Goal: Information Seeking & Learning: Learn about a topic

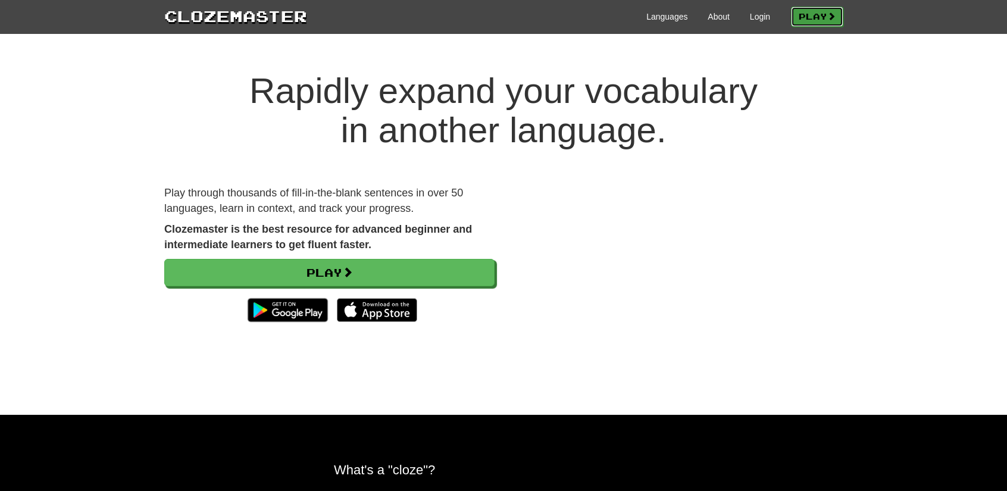
click at [821, 17] on link "Play" at bounding box center [817, 17] width 52 height 20
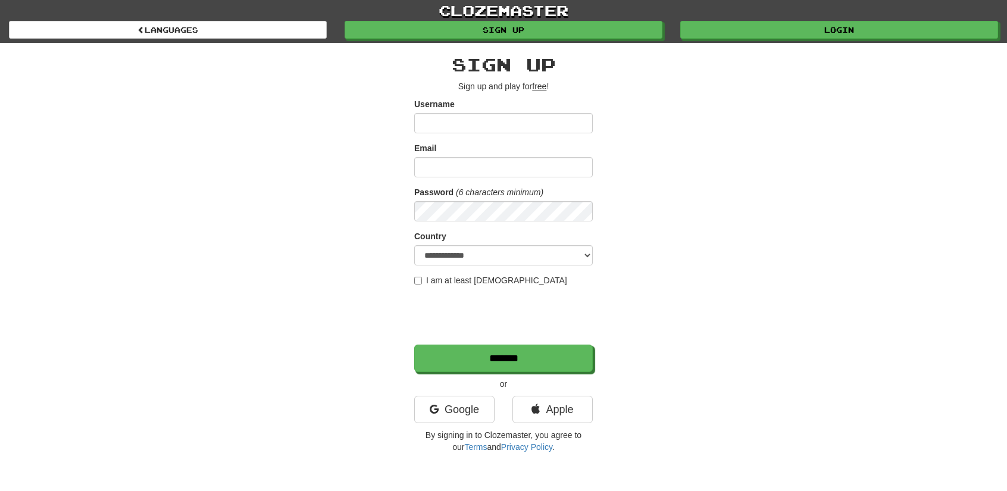
click at [771, 93] on div "**********" at bounding box center [503, 251] width 696 height 416
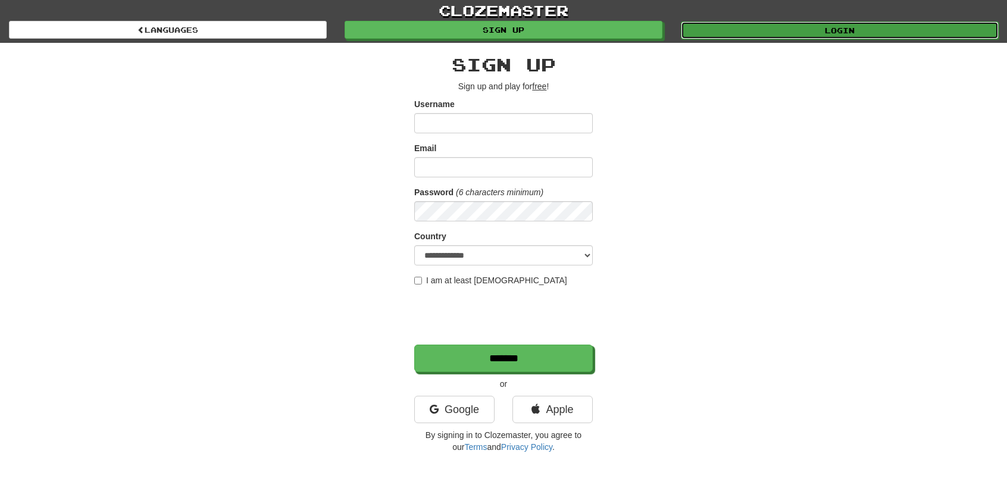
click at [788, 22] on link "Login" at bounding box center [840, 30] width 318 height 18
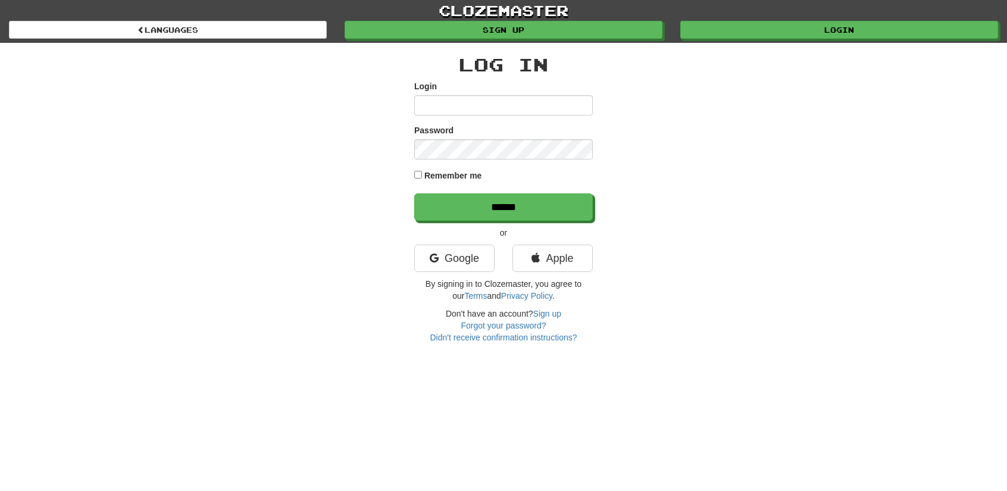
type input "*****"
click at [459, 174] on label "Remember me" at bounding box center [453, 176] width 58 height 12
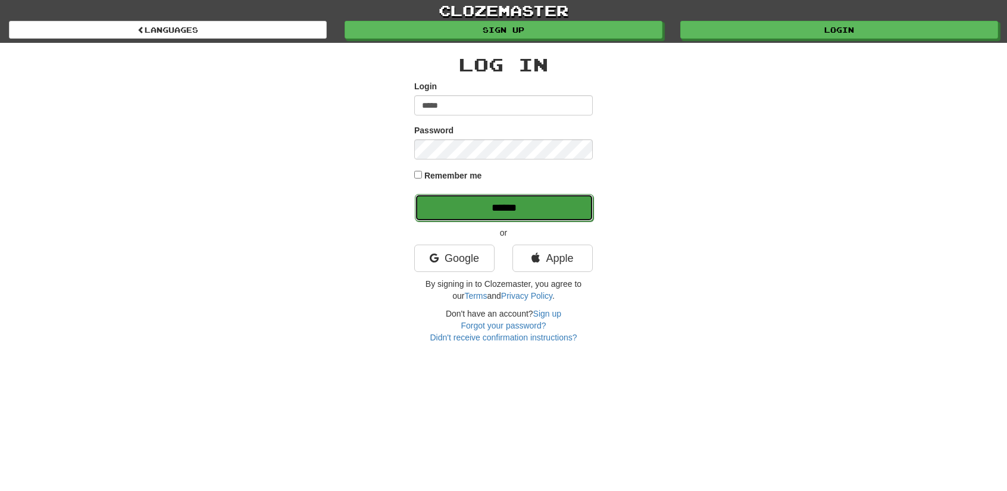
drag, startPoint x: 463, startPoint y: 209, endPoint x: 464, endPoint y: 220, distance: 10.8
click at [463, 209] on input "******" at bounding box center [504, 207] width 178 height 27
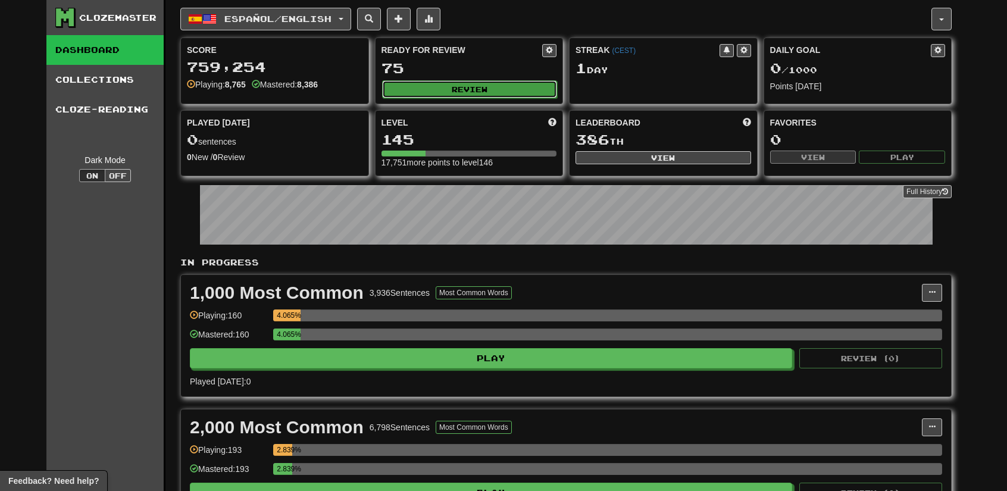
click at [469, 83] on button "Review" at bounding box center [469, 89] width 175 height 18
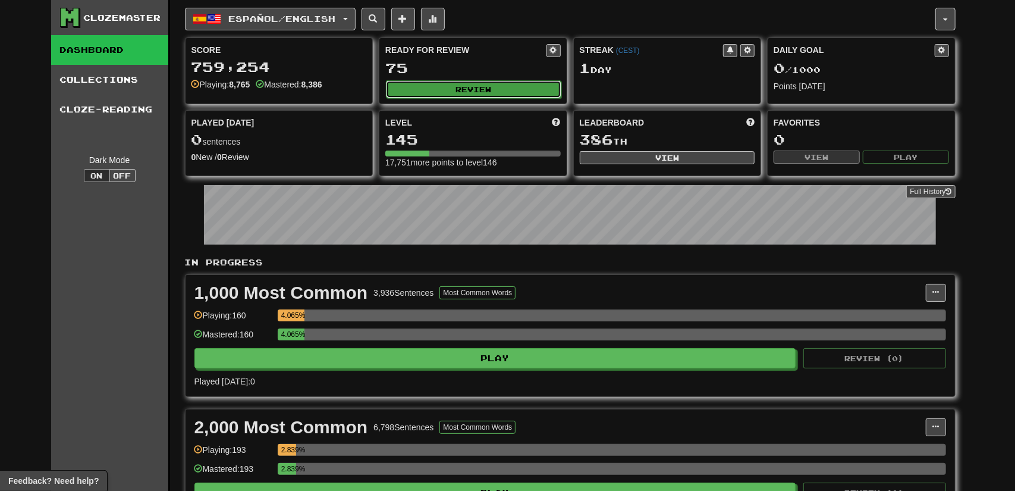
select select "********"
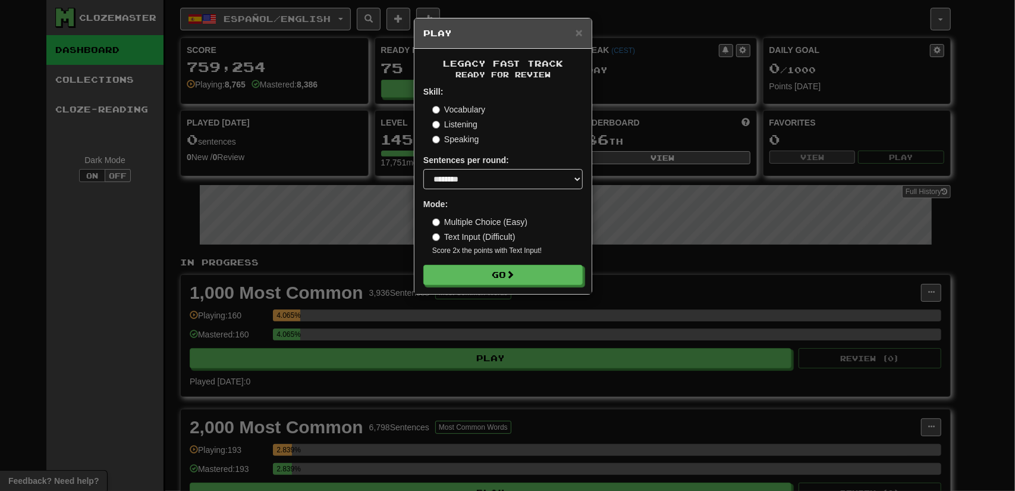
click at [490, 287] on div "Legacy Fast Track Ready for Review Skill: Vocabulary Listening Speaking Sentenc…" at bounding box center [503, 171] width 177 height 245
click at [503, 278] on button "Go" at bounding box center [503, 275] width 159 height 20
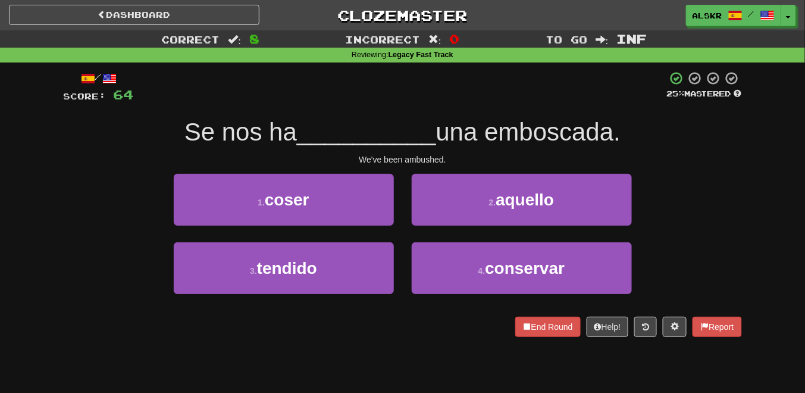
click at [322, 99] on div at bounding box center [400, 87] width 533 height 33
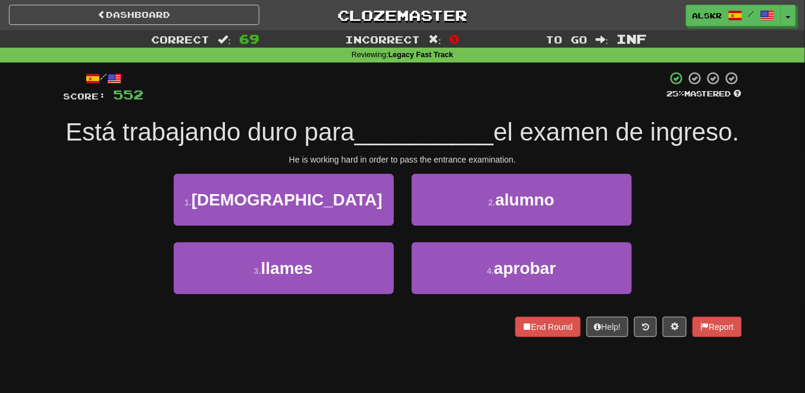
click at [371, 99] on div at bounding box center [405, 87] width 523 height 33
click at [340, 99] on div at bounding box center [405, 87] width 523 height 33
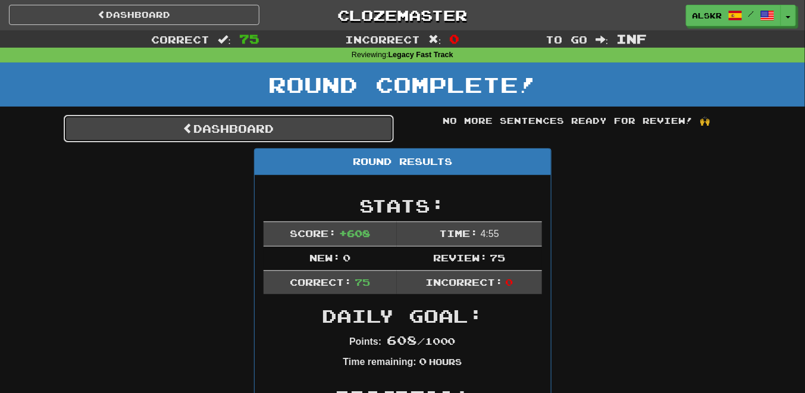
click at [293, 126] on link "Dashboard" at bounding box center [229, 128] width 330 height 27
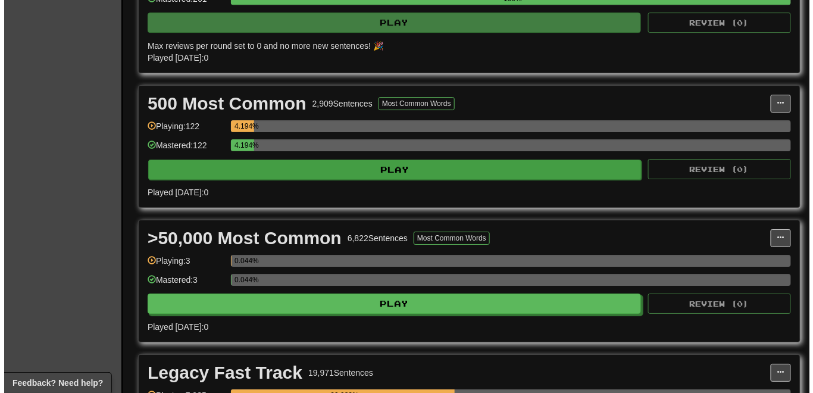
scroll to position [1333, 0]
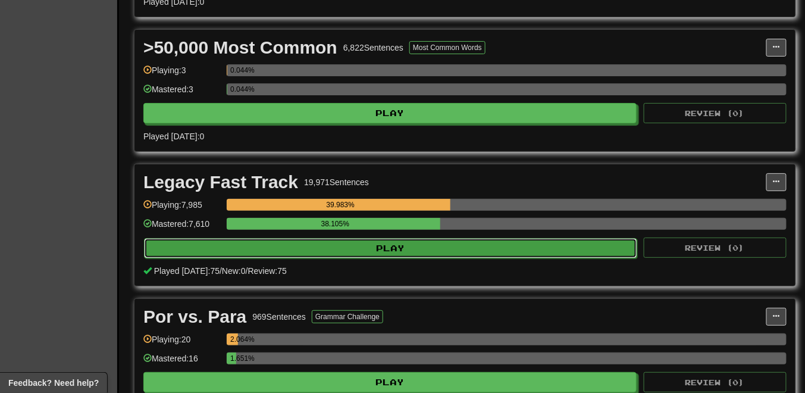
click at [371, 238] on button "Play" at bounding box center [390, 248] width 493 height 20
select select "********"
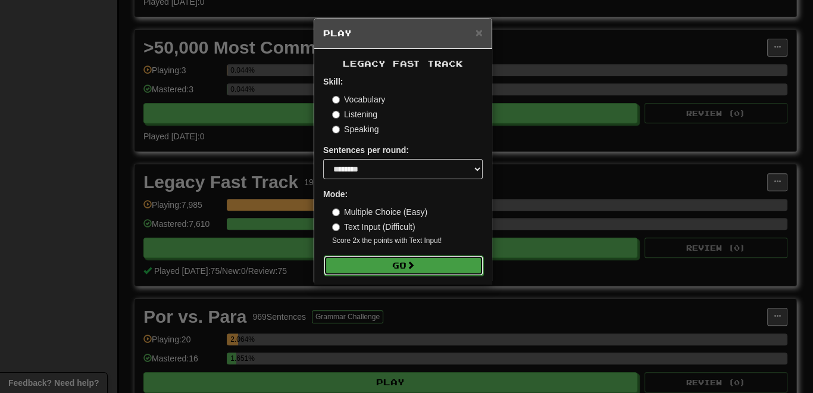
click at [362, 260] on button "Go" at bounding box center [403, 265] width 159 height 20
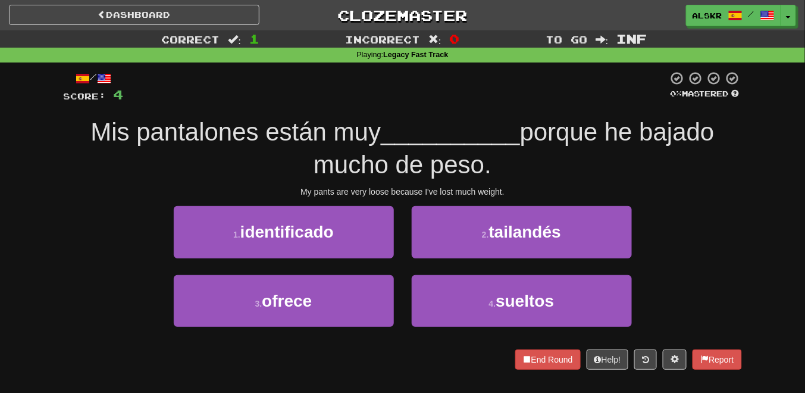
click at [420, 93] on div at bounding box center [396, 87] width 544 height 33
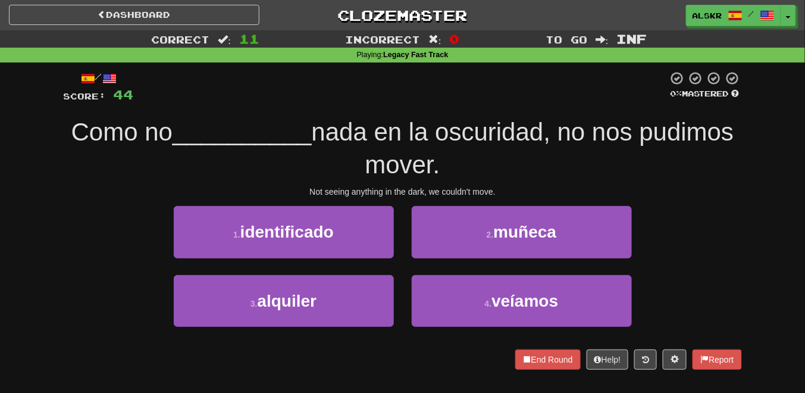
click at [350, 95] on div at bounding box center [401, 87] width 534 height 33
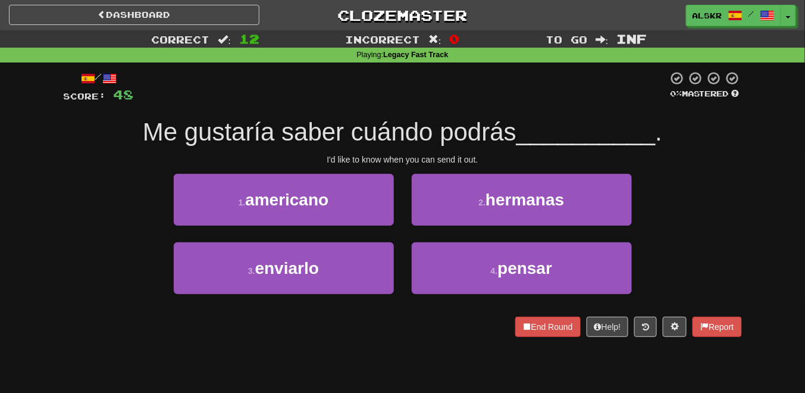
drag, startPoint x: 444, startPoint y: 115, endPoint x: 445, endPoint y: 108, distance: 7.2
click at [444, 115] on div "/ Score: 48 0 % Mastered Me gustaría saber cuándo podrás __________ . I'd like …" at bounding box center [403, 204] width 678 height 266
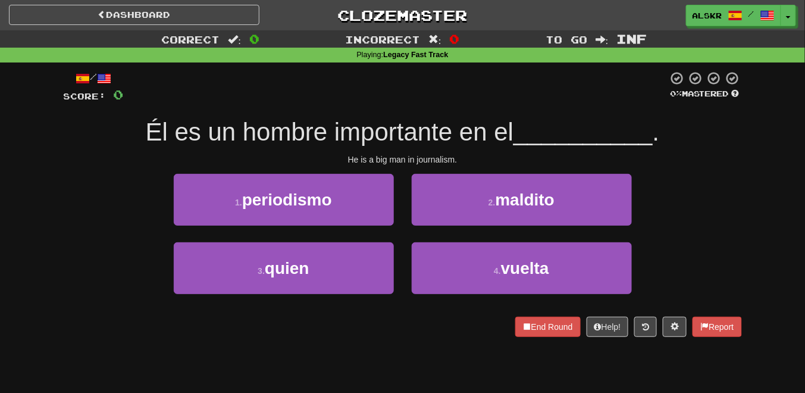
click at [487, 108] on div "/ Score: 0 0 % Mastered Él es un hombre importante en el __________ . He is a b…" at bounding box center [403, 204] width 678 height 266
click at [220, 10] on link "Dashboard" at bounding box center [134, 15] width 250 height 20
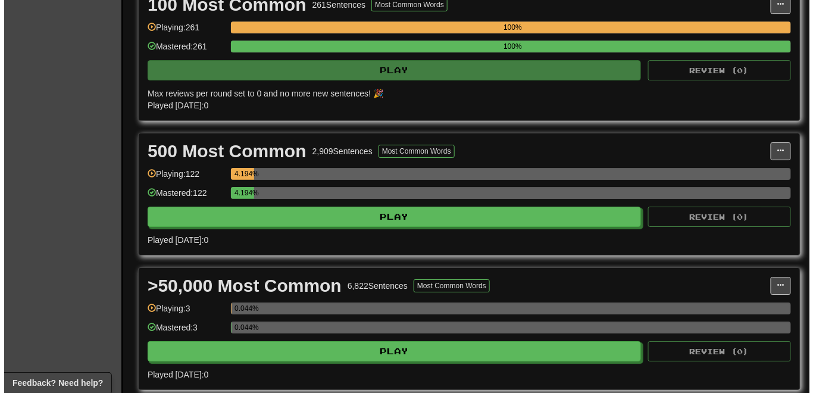
scroll to position [1333, 0]
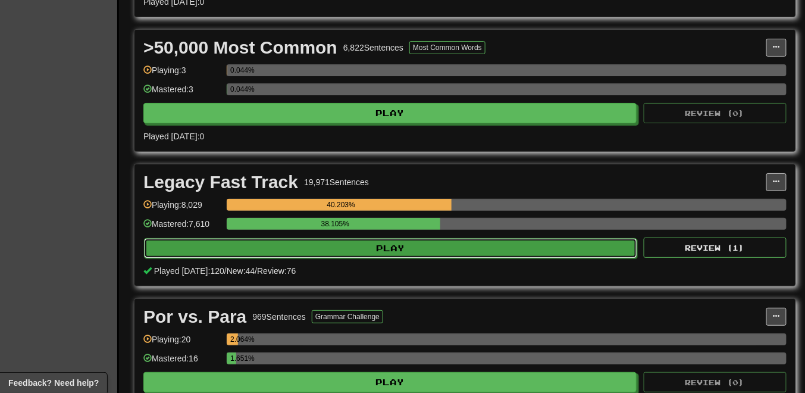
click at [296, 238] on button "Play" at bounding box center [390, 248] width 493 height 20
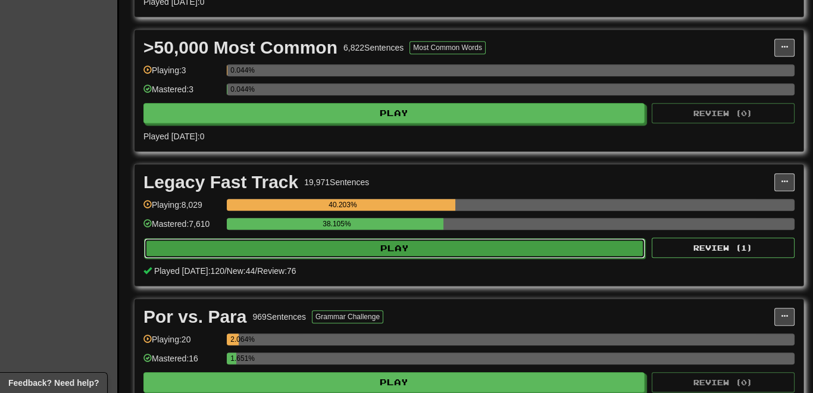
select select "********"
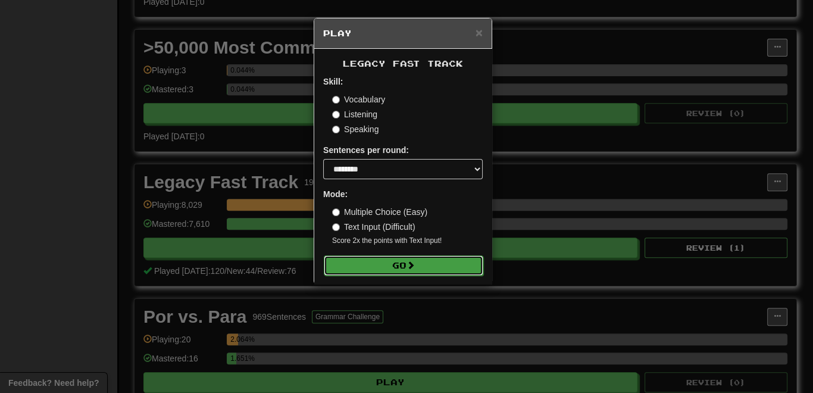
click at [377, 266] on button "Go" at bounding box center [403, 265] width 159 height 20
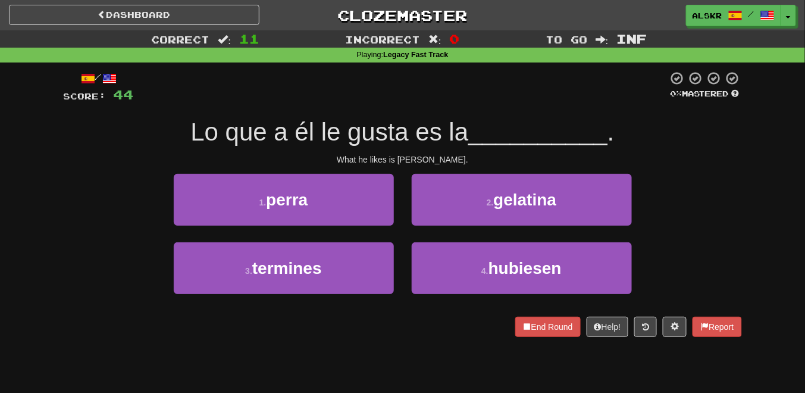
click at [399, 104] on div "/ Score: 44 0 % Mastered Lo que a él le gusta es la __________ . What he likes …" at bounding box center [403, 204] width 678 height 266
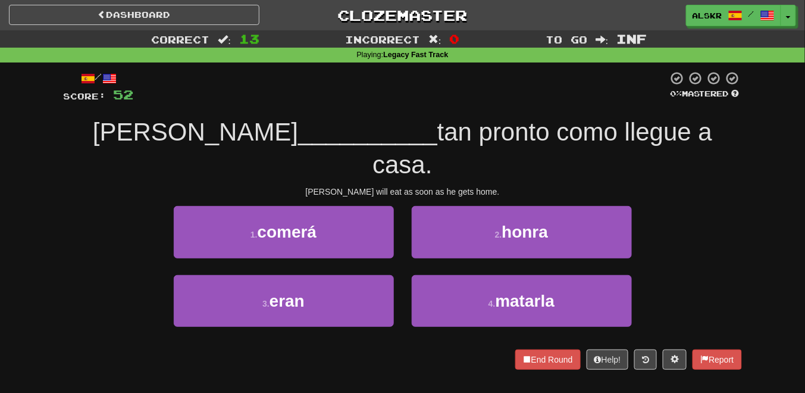
click at [456, 96] on div at bounding box center [401, 87] width 534 height 33
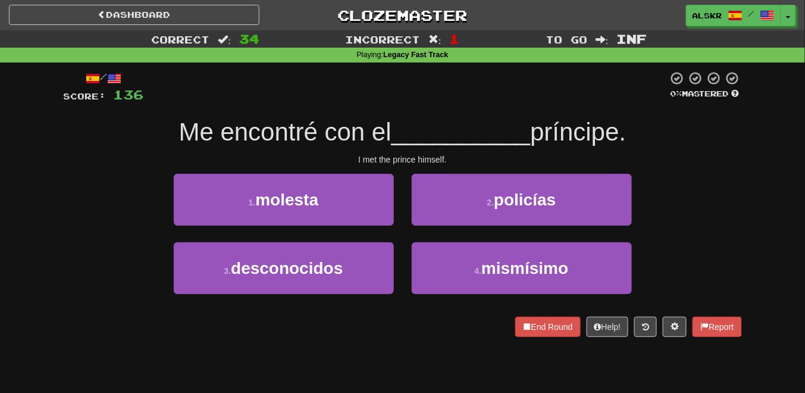
click at [399, 105] on div "/ Score: 136 0 % Mastered Me encontré con el __________ príncipe. I met the pri…" at bounding box center [403, 204] width 678 height 266
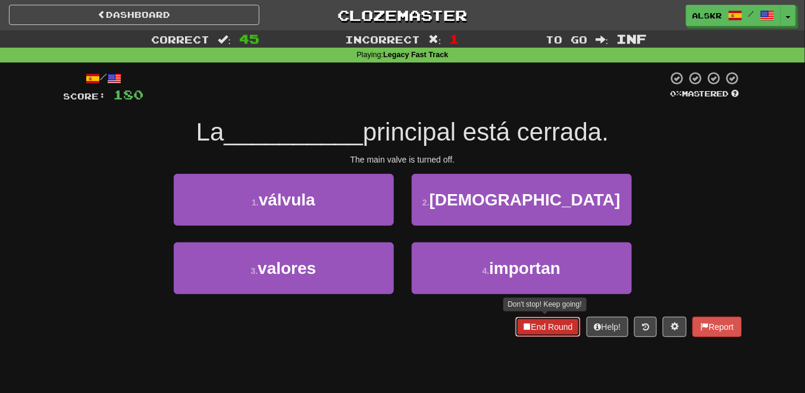
click at [544, 323] on button "End Round" at bounding box center [547, 326] width 65 height 20
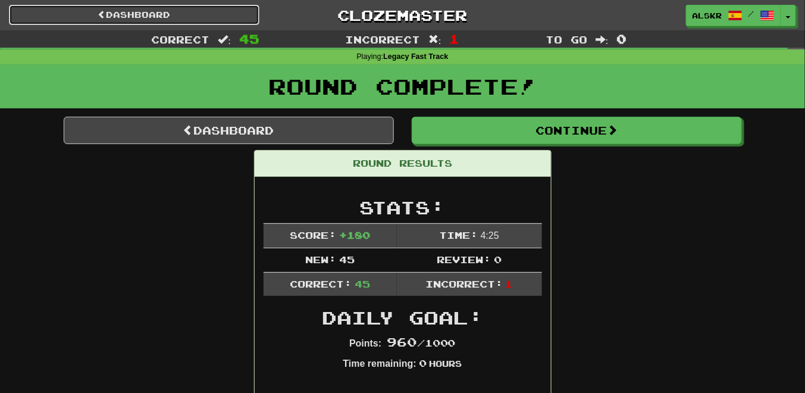
click at [200, 7] on link "Dashboard" at bounding box center [134, 15] width 250 height 20
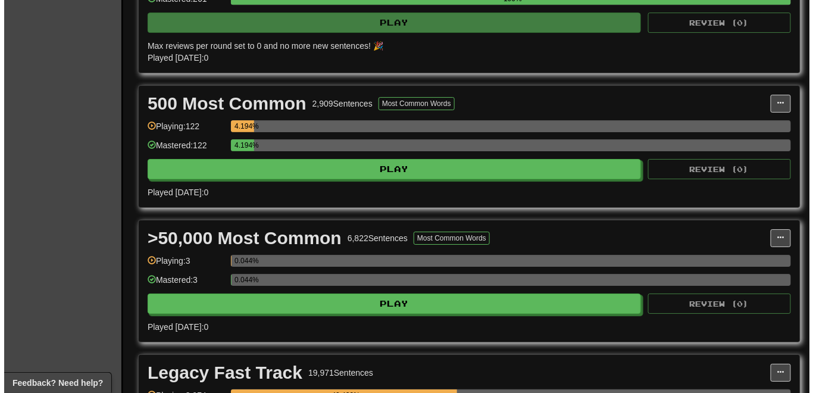
scroll to position [1333, 0]
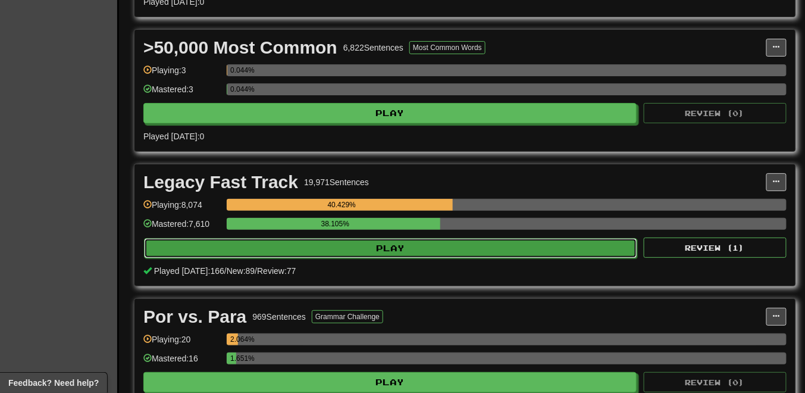
click at [364, 238] on button "Play" at bounding box center [390, 248] width 493 height 20
select select "********"
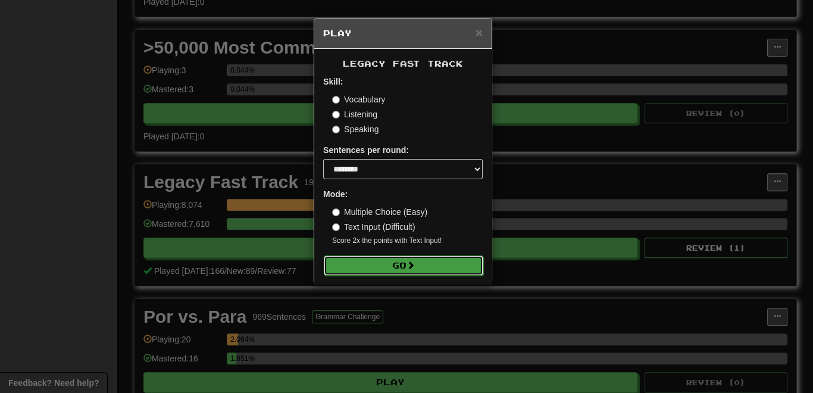
click at [428, 263] on button "Go" at bounding box center [403, 265] width 159 height 20
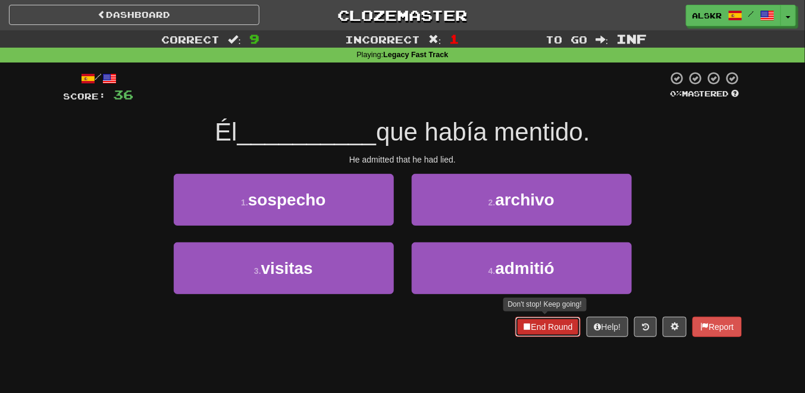
click at [540, 327] on button "End Round" at bounding box center [547, 326] width 65 height 20
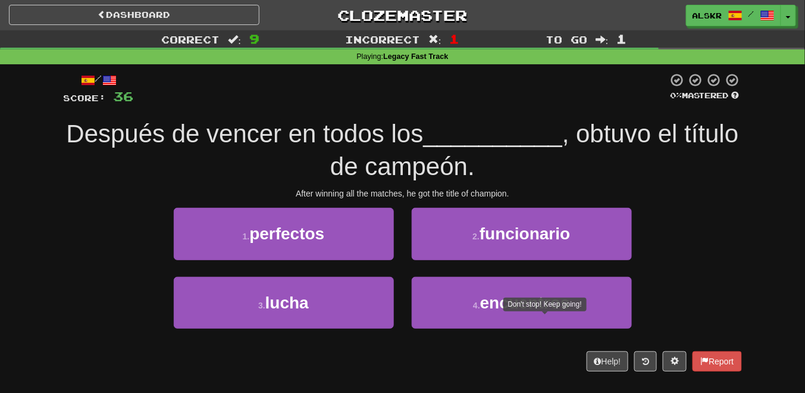
click at [503, 144] on span "__________" at bounding box center [492, 134] width 139 height 28
click at [469, 374] on div "/ Score: 36 0 % Mastered Después de vencer en todos los __________ , obtuvo el …" at bounding box center [403, 225] width 678 height 323
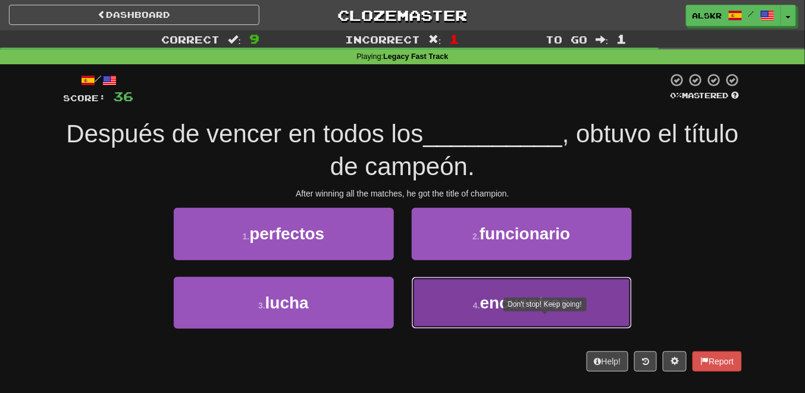
click at [449, 299] on button "4 . encuentros" at bounding box center [522, 303] width 220 height 52
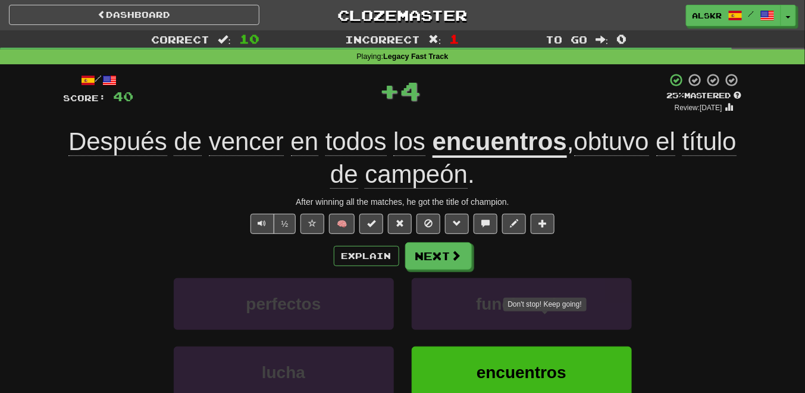
click at [666, 200] on div "After winning all the matches, he got the title of champion." at bounding box center [403, 202] width 678 height 12
click at [461, 257] on button "Next" at bounding box center [438, 255] width 67 height 27
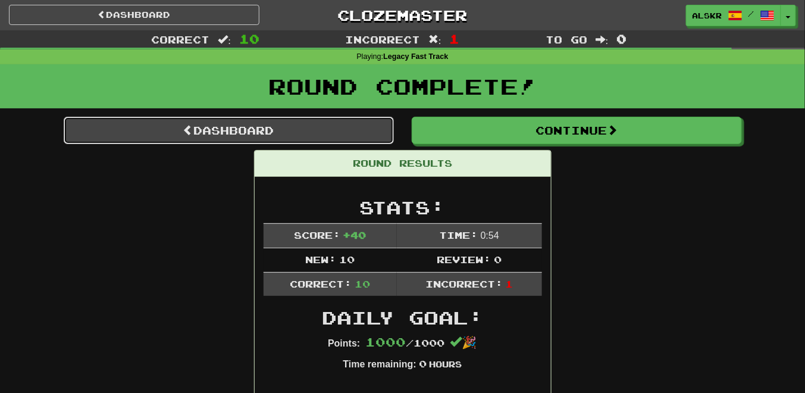
click at [317, 133] on link "Dashboard" at bounding box center [229, 130] width 330 height 27
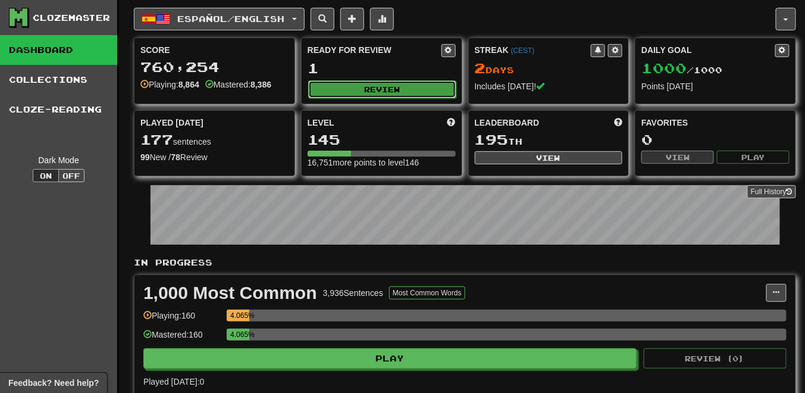
click at [341, 84] on button "Review" at bounding box center [382, 89] width 148 height 18
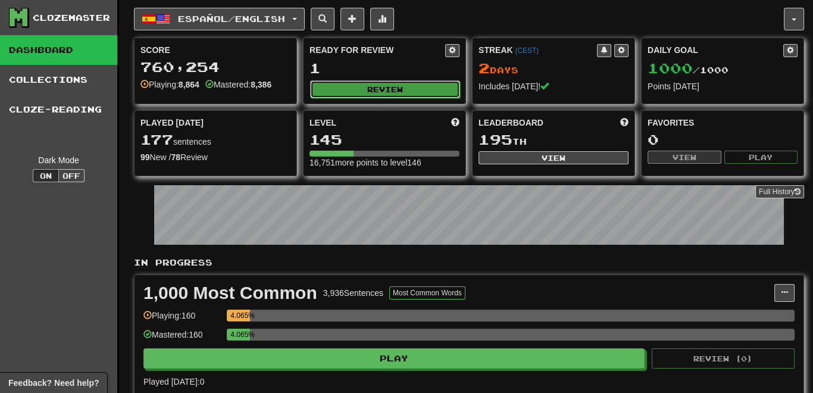
select select "********"
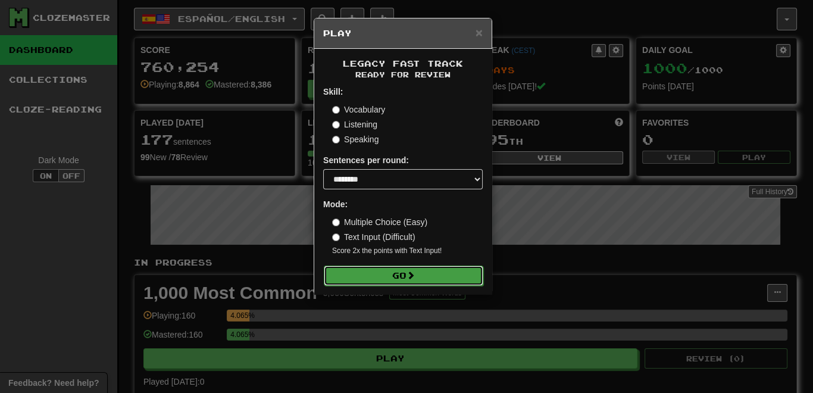
click at [371, 269] on button "Go" at bounding box center [403, 275] width 159 height 20
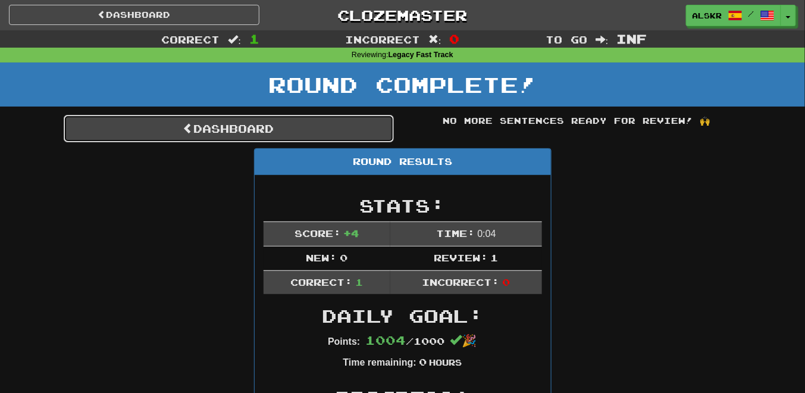
click at [250, 124] on link "Dashboard" at bounding box center [229, 128] width 330 height 27
